Goal: Use online tool/utility: Utilize a website feature to perform a specific function

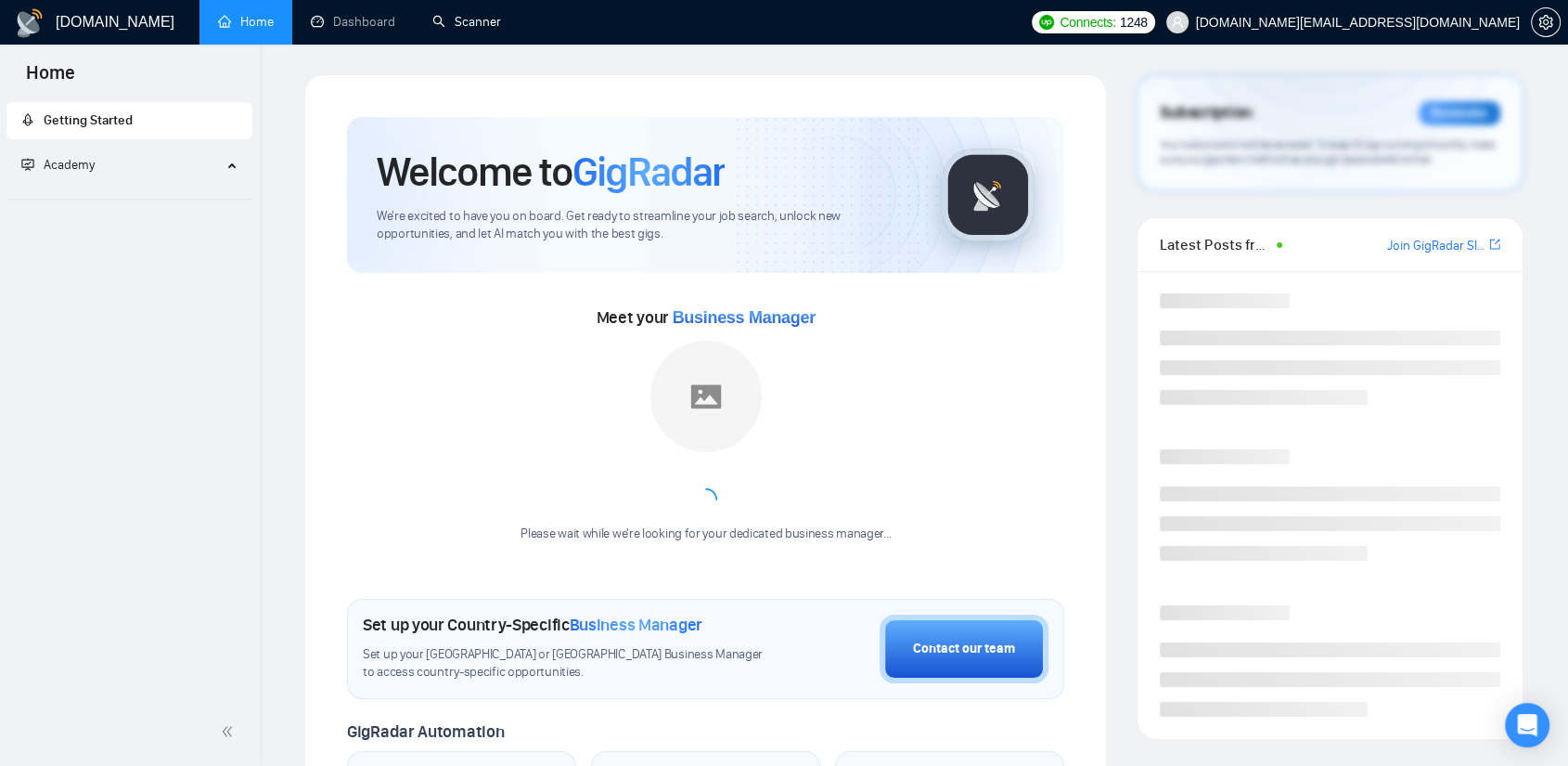
click at [501, 30] on link "Scanner" at bounding box center [466, 22] width 69 height 16
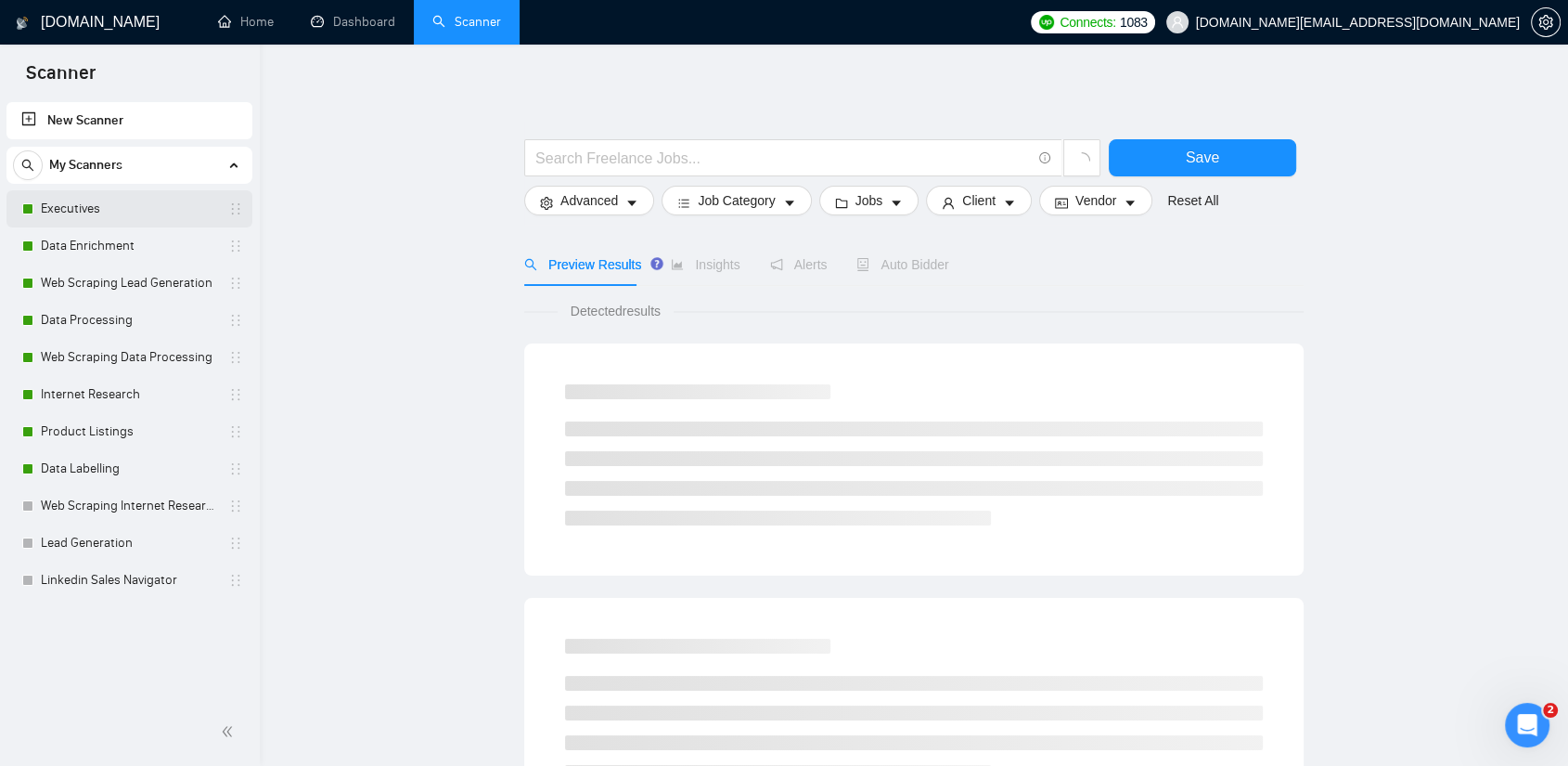
click at [131, 213] on link "Executives" at bounding box center [129, 209] width 177 height 37
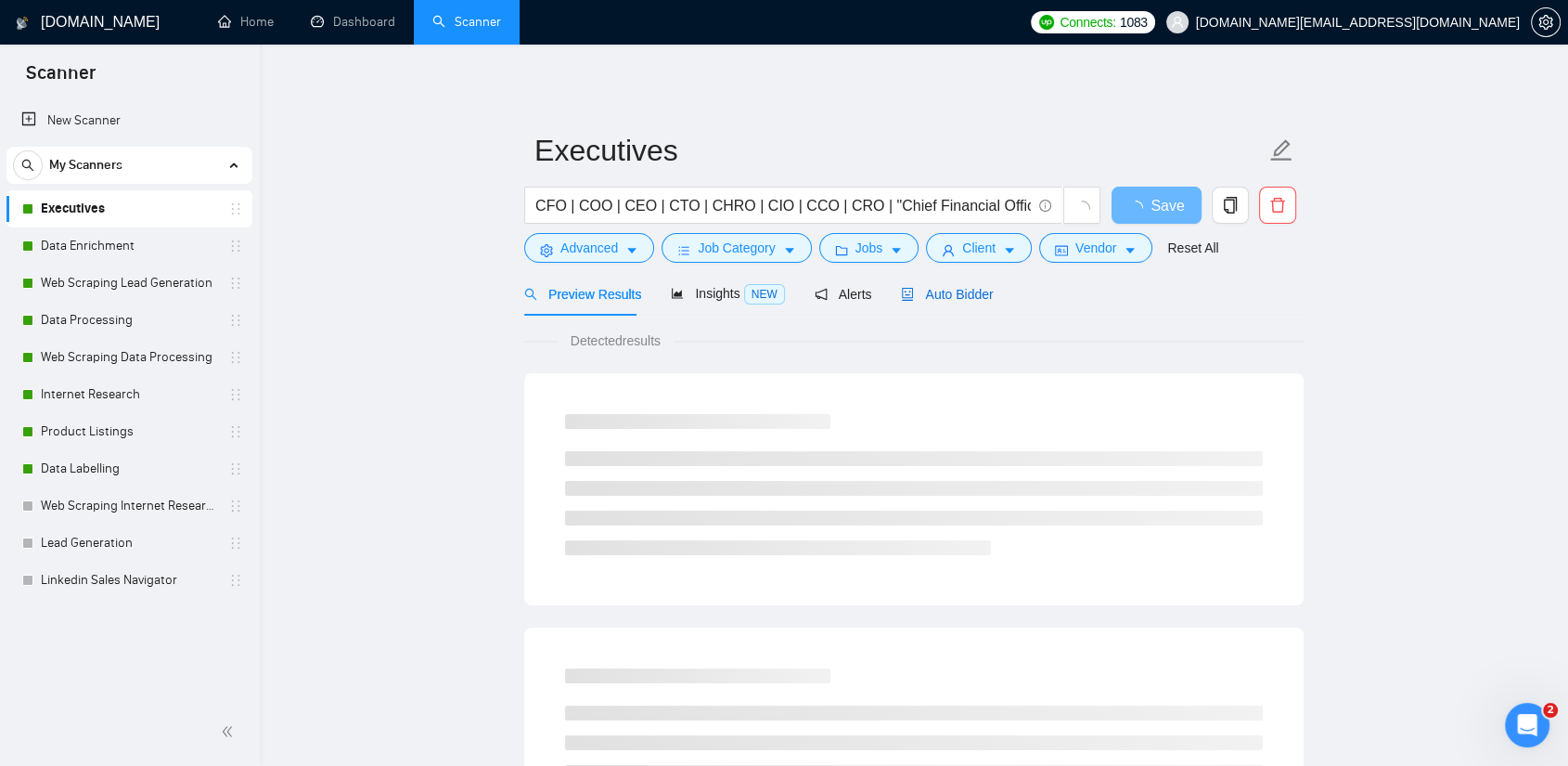
click at [943, 290] on span "Auto Bidder" at bounding box center [947, 294] width 92 height 15
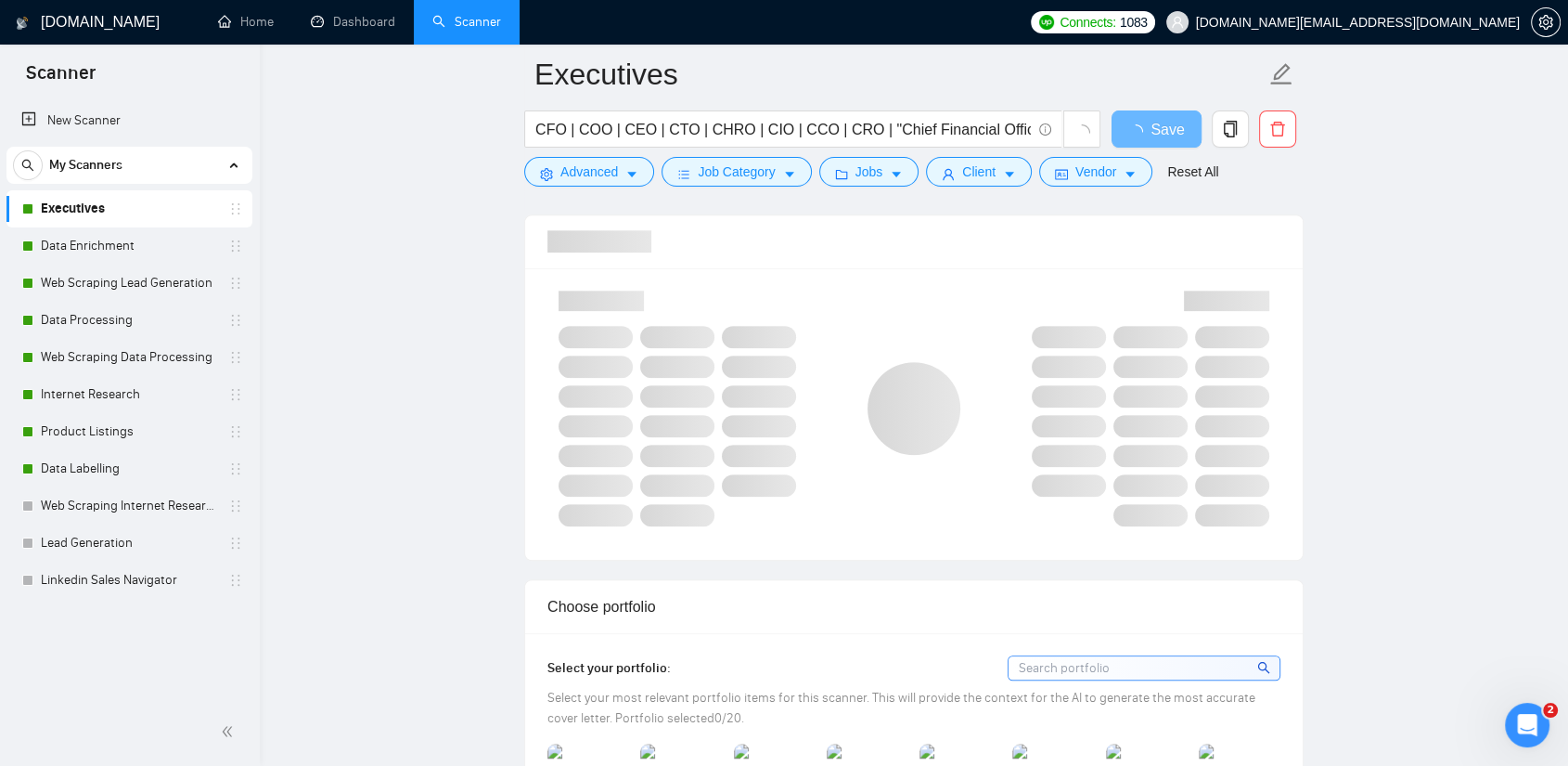
scroll to position [1207, 0]
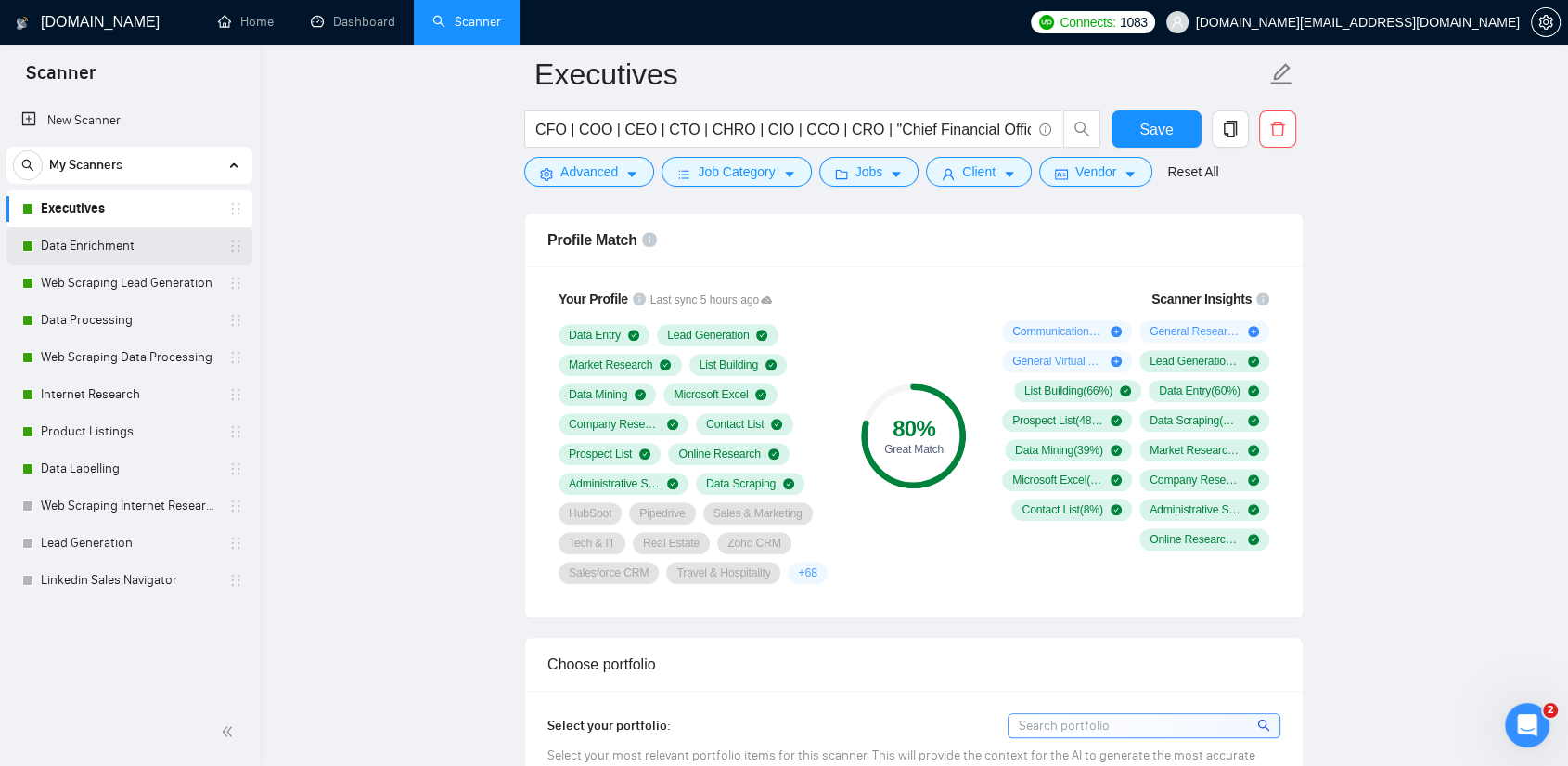
click at [95, 251] on link "Data Enrichment" at bounding box center [129, 246] width 177 height 37
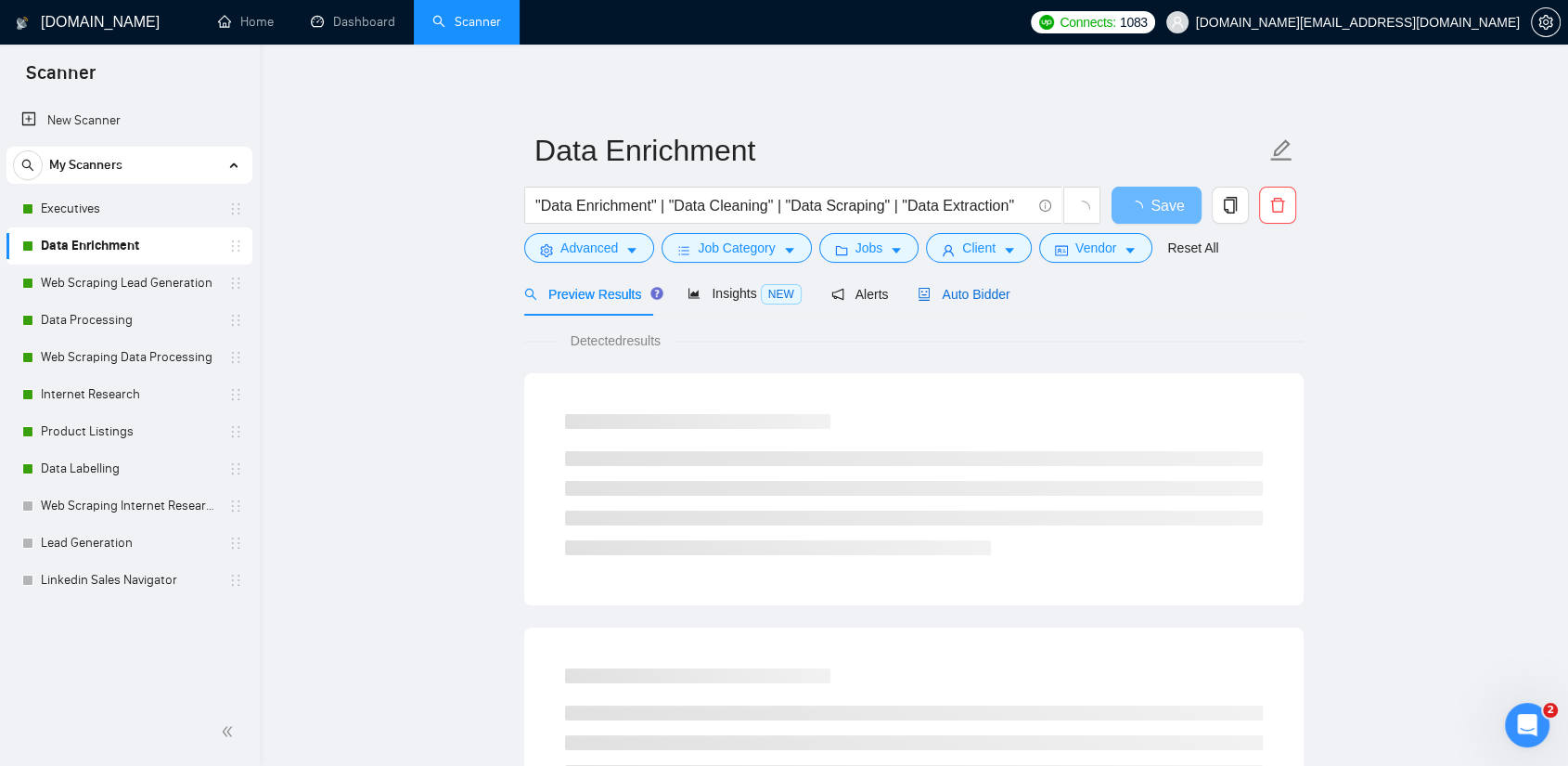
click at [984, 284] on div "Auto Bidder" at bounding box center [964, 294] width 92 height 20
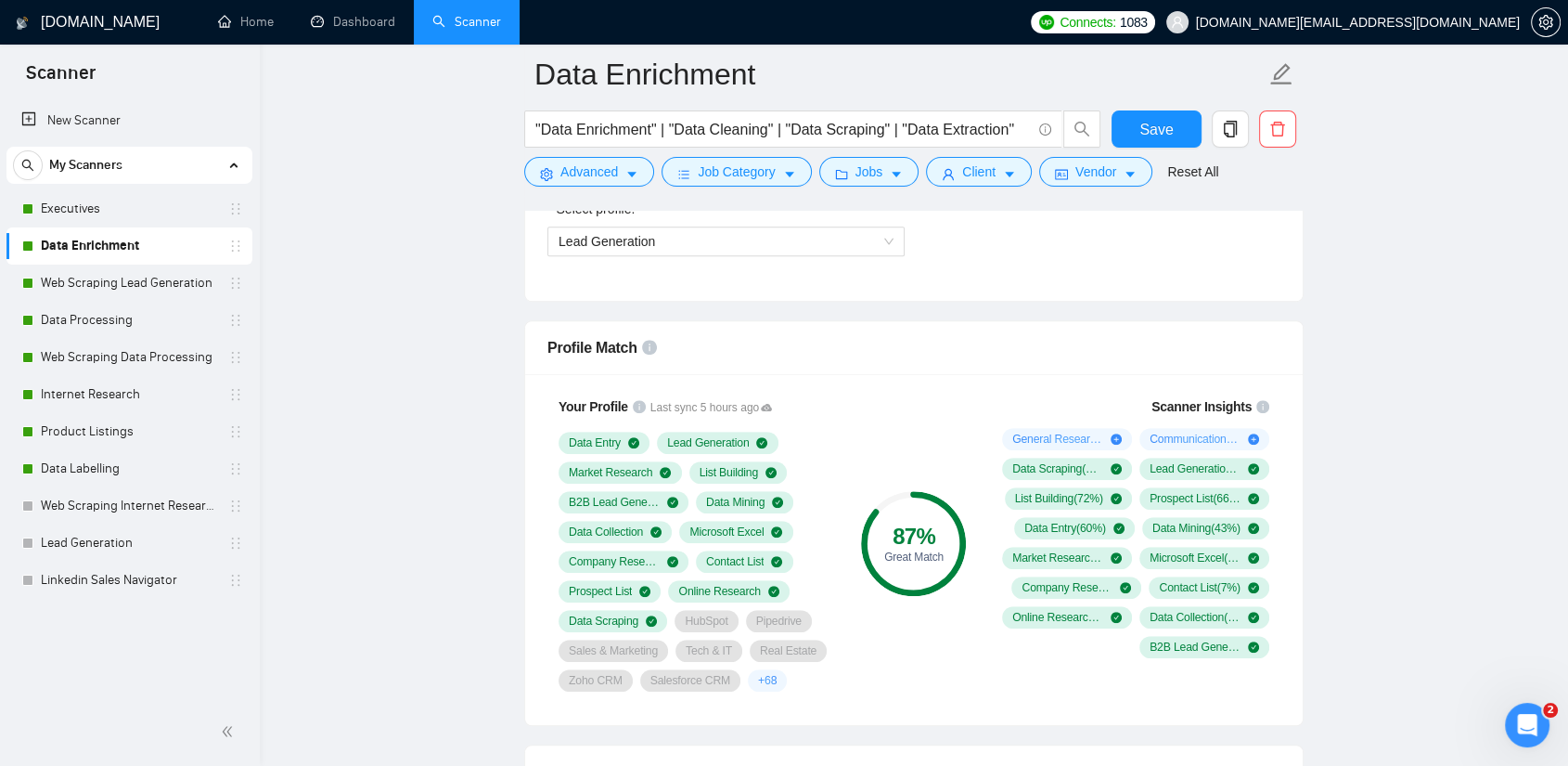
scroll to position [1101, 0]
